Goal: Information Seeking & Learning: Find specific fact

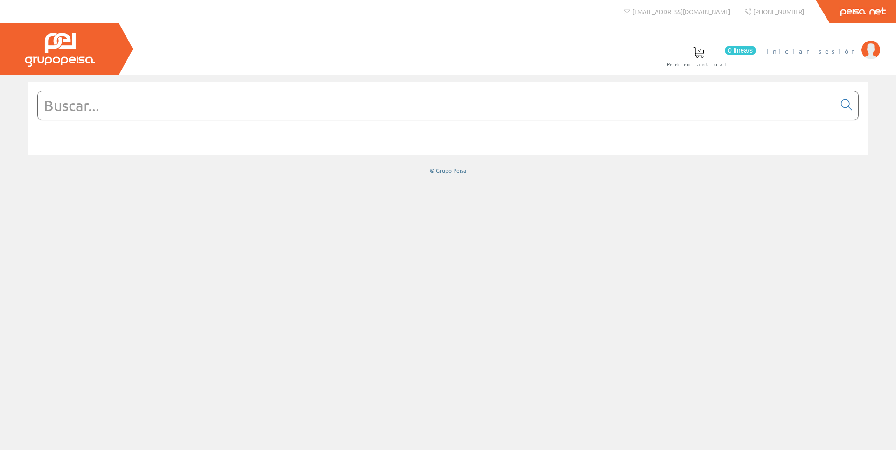
click at [832, 56] on li "Iniciar sesión" at bounding box center [823, 57] width 118 height 36
click at [835, 52] on span "Iniciar sesión" at bounding box center [811, 50] width 91 height 9
click at [321, 113] on input "text" at bounding box center [437, 105] width 798 height 28
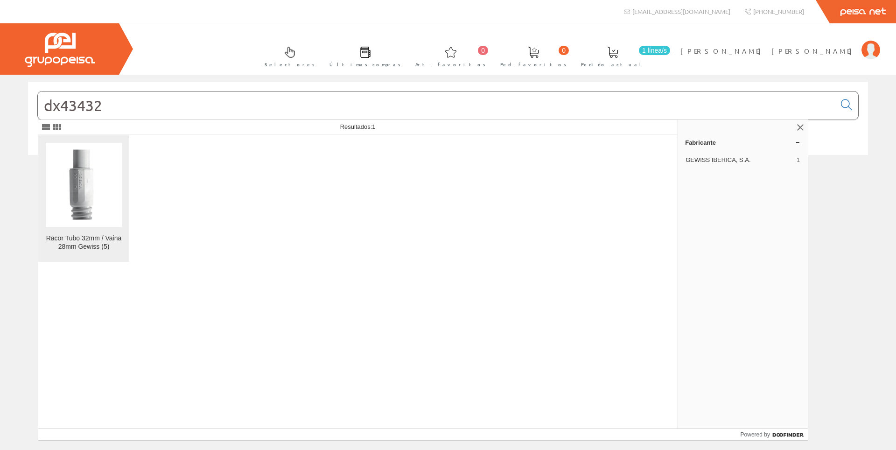
type input "dx43432"
click at [89, 184] on img at bounding box center [84, 184] width 57 height 71
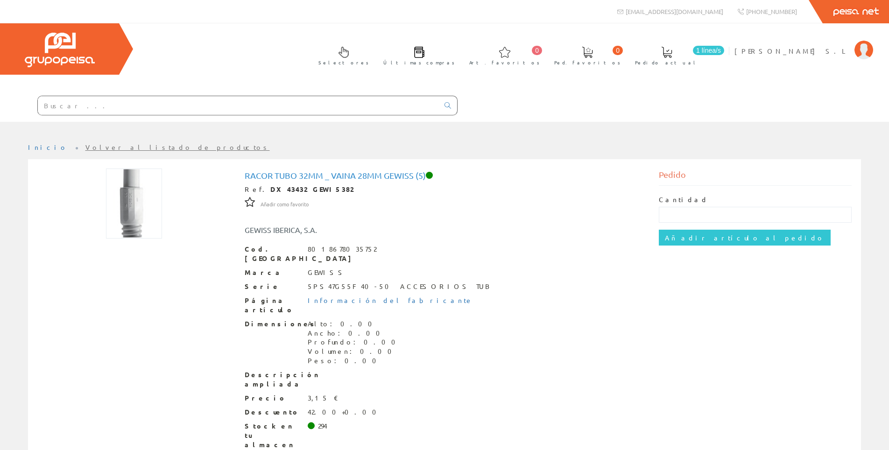
scroll to position [25, 0]
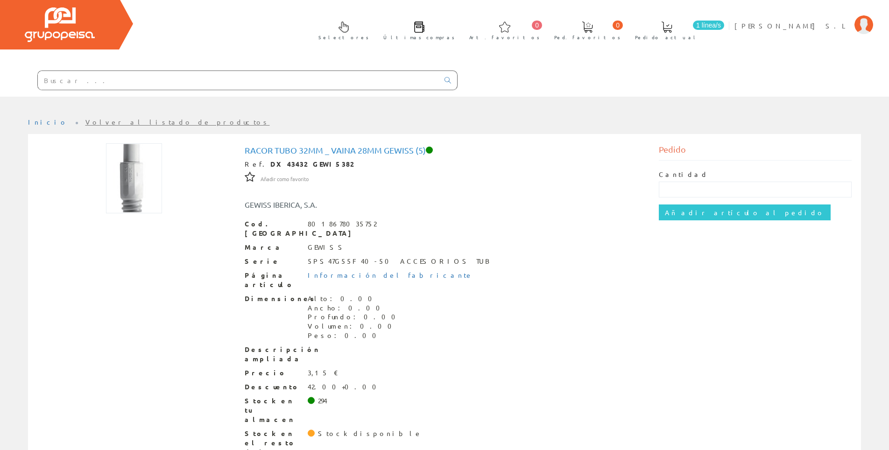
click at [128, 77] on input "text" at bounding box center [238, 80] width 401 height 19
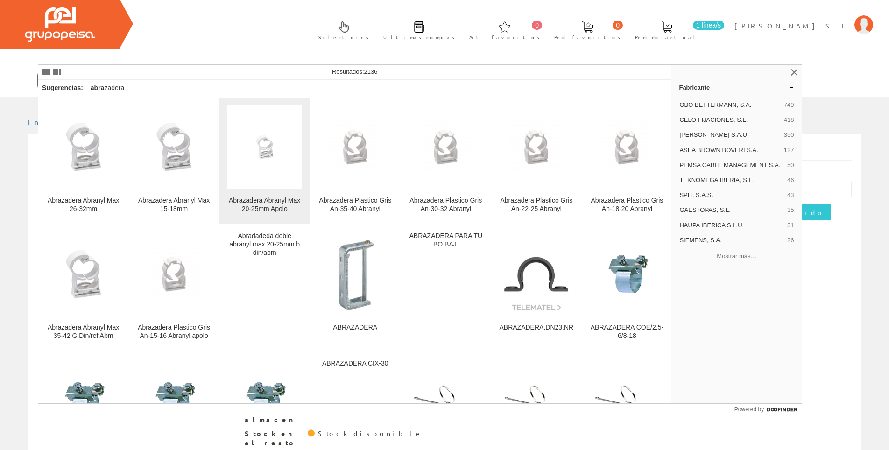
type input "abra"
click at [260, 196] on link "Abrazadera Abranyl Max 20-25mm Apolo" at bounding box center [264, 161] width 90 height 126
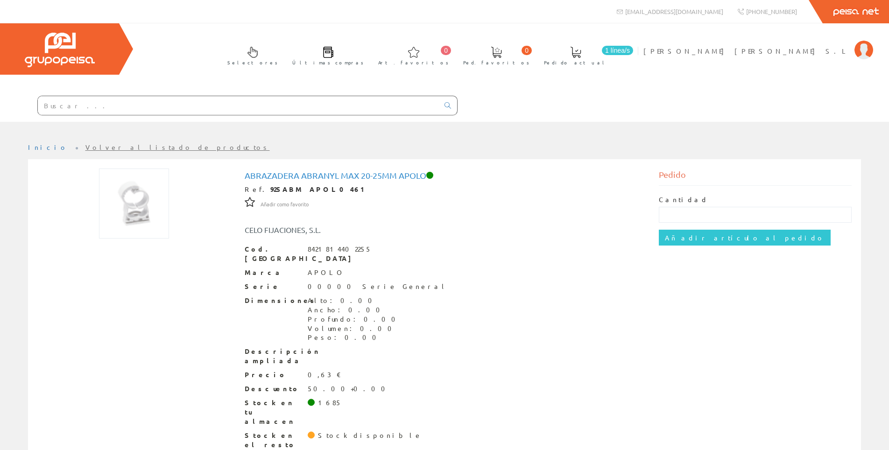
scroll to position [11, 0]
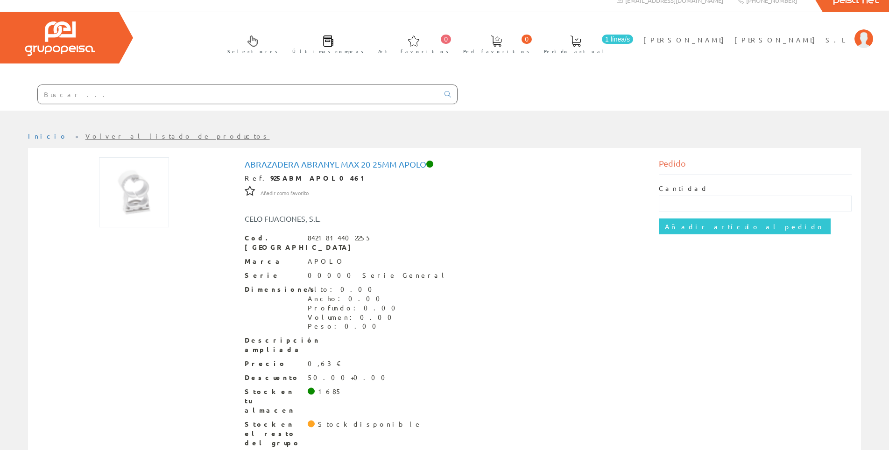
click at [683, 261] on div "Abrazadera Abranyl Max 20-25mm Apolo Ref. 925ABM APOL0461 Añadir como favorito …" at bounding box center [444, 304] width 828 height 295
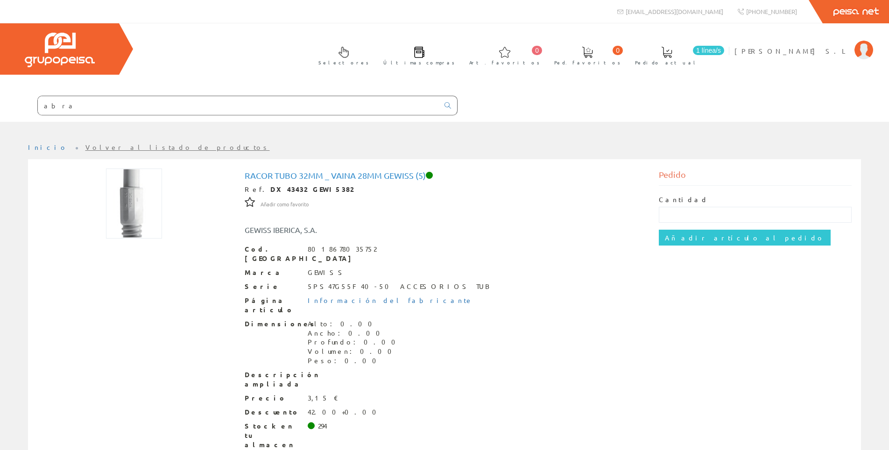
scroll to position [25, 0]
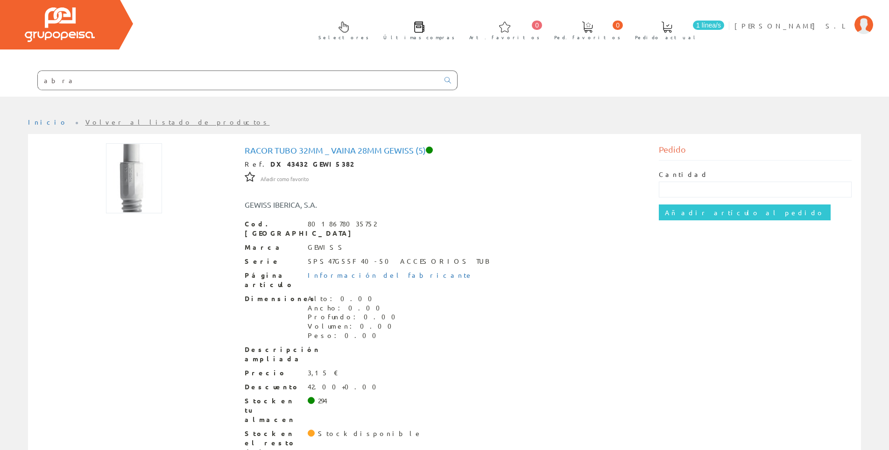
click at [186, 86] on input "abra" at bounding box center [238, 80] width 401 height 19
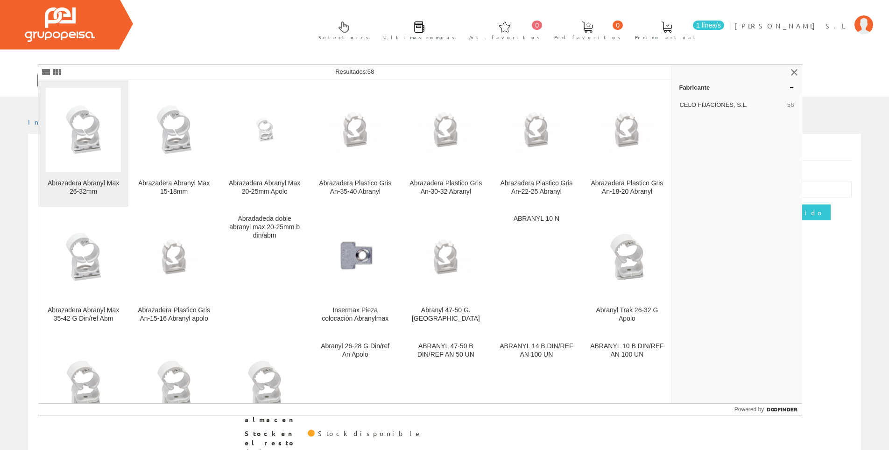
type input "abraNYL"
click at [101, 128] on img at bounding box center [83, 129] width 75 height 75
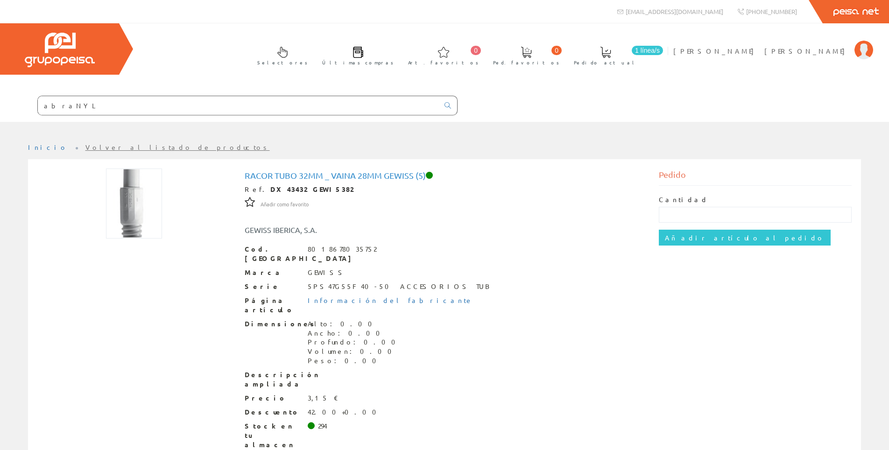
scroll to position [25, 0]
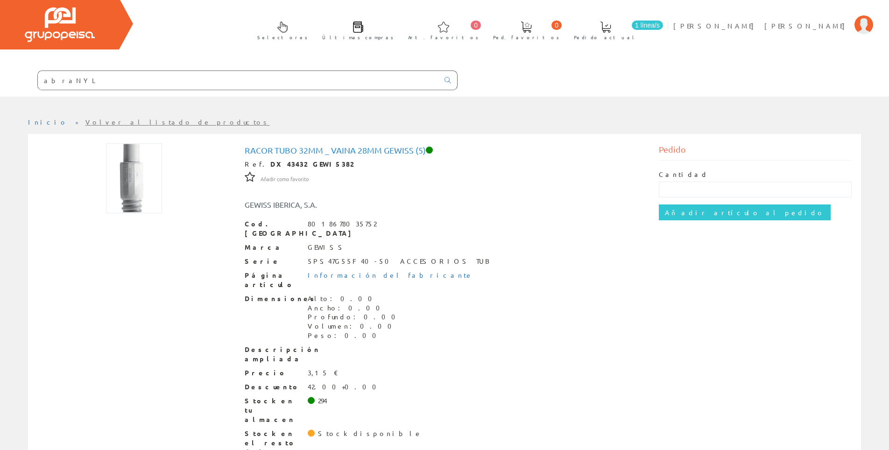
click at [112, 83] on input "abraNYL" at bounding box center [238, 80] width 401 height 19
drag, startPoint x: 112, startPoint y: 83, endPoint x: 60, endPoint y: 82, distance: 52.3
click at [58, 81] on input "abraNYL" at bounding box center [238, 80] width 401 height 19
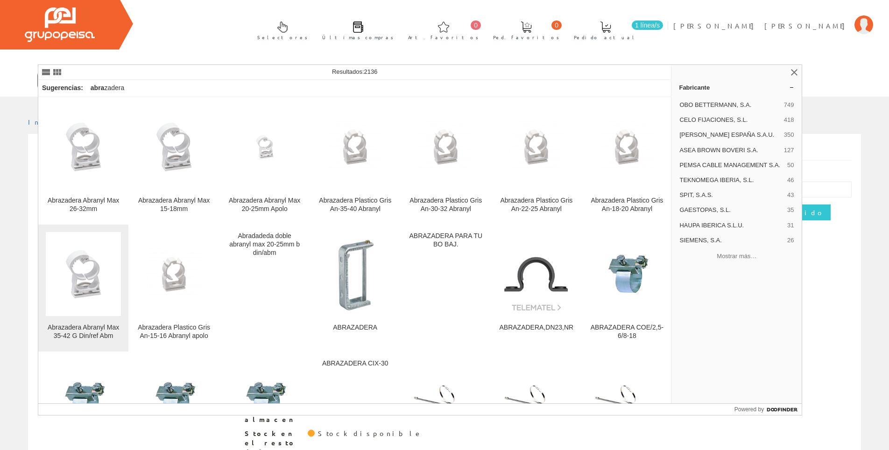
type input "abra"
click at [77, 308] on img at bounding box center [83, 274] width 75 height 75
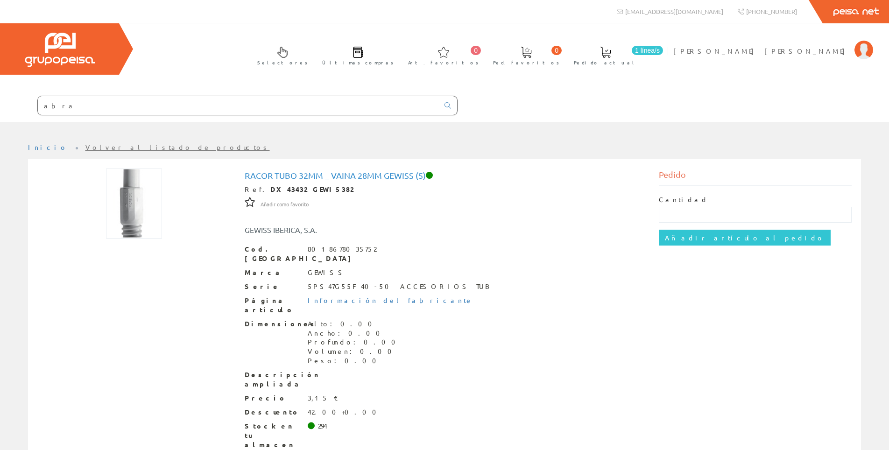
scroll to position [25, 0]
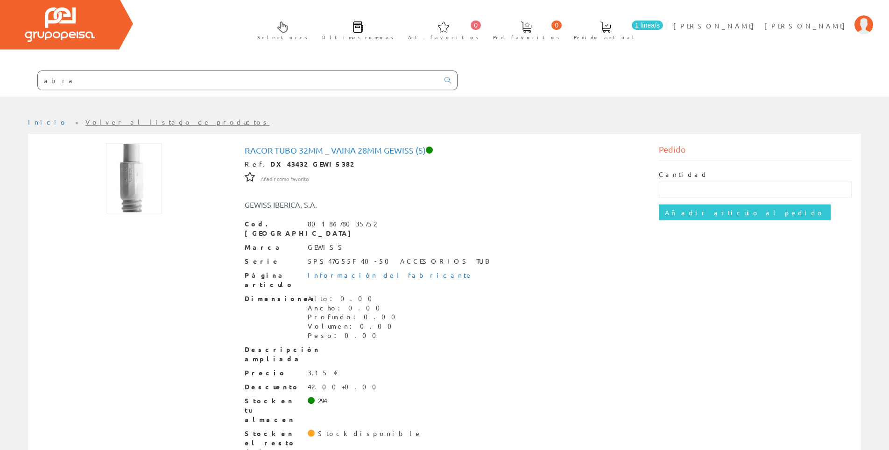
click at [120, 84] on input "abra" at bounding box center [238, 80] width 401 height 19
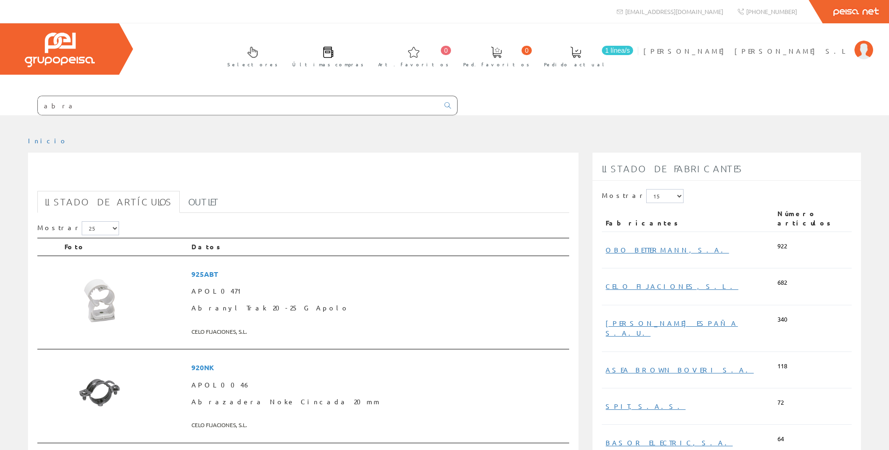
drag, startPoint x: 68, startPoint y: 98, endPoint x: 73, endPoint y: 103, distance: 6.9
click at [73, 103] on input "abra" at bounding box center [238, 105] width 401 height 19
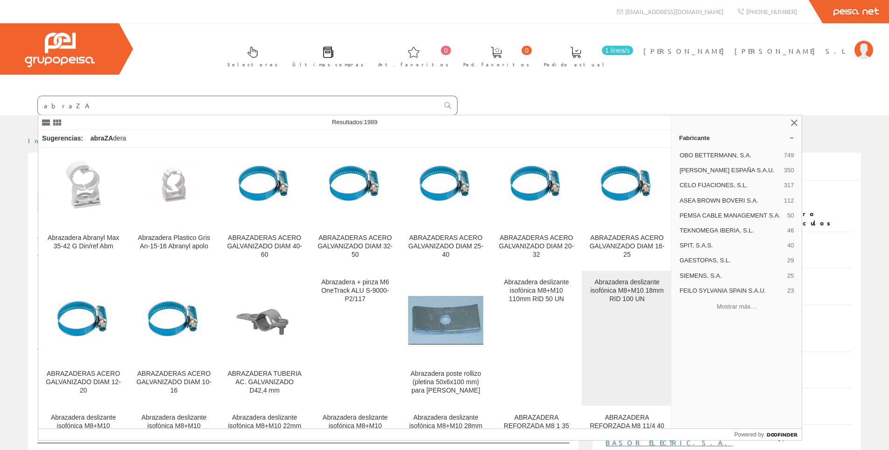
scroll to position [47, 0]
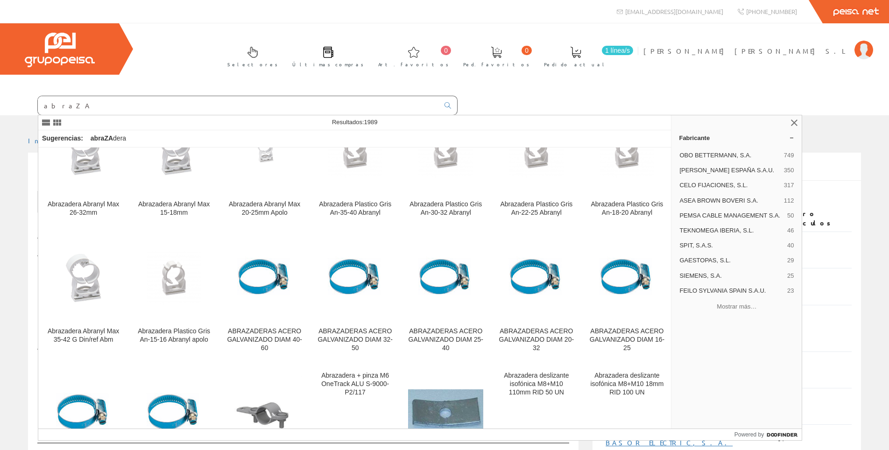
type input "abraZA"
